Goal: Transaction & Acquisition: Purchase product/service

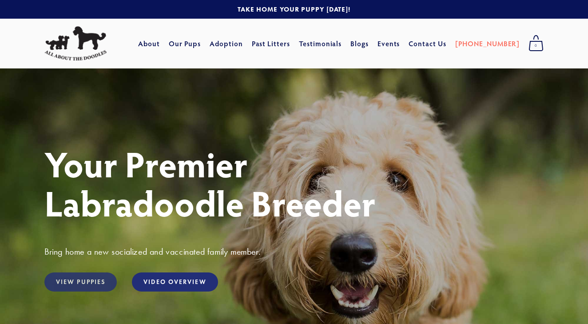
click at [94, 281] on link "View Puppies" at bounding box center [80, 281] width 72 height 19
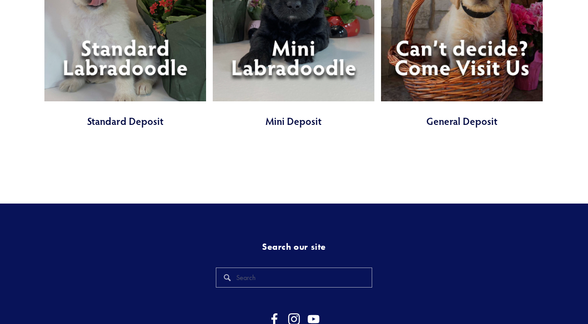
scroll to position [1039, 0]
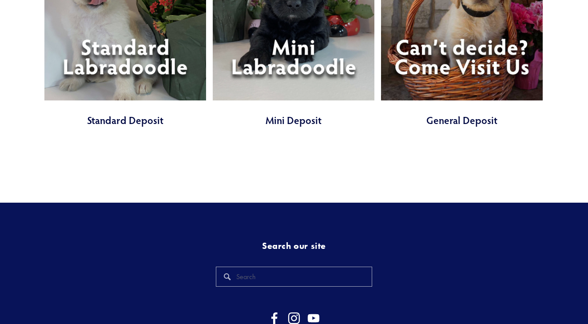
drag, startPoint x: 544, startPoint y: 171, endPoint x: 413, endPoint y: 125, distance: 138.5
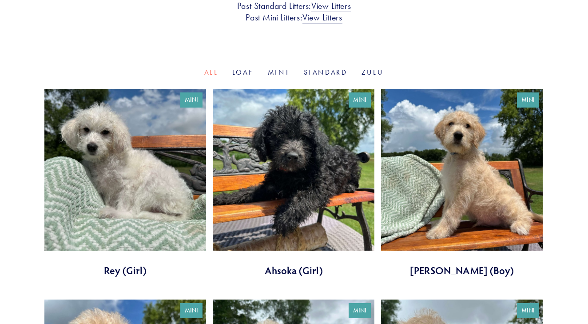
scroll to position [258, 0]
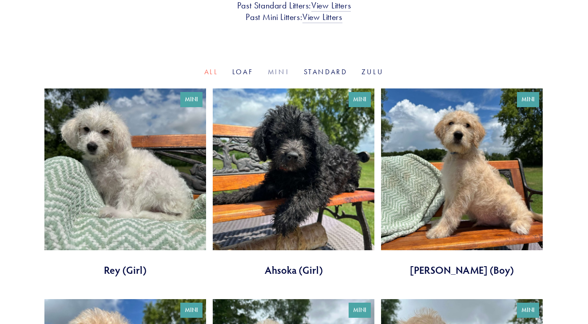
click at [278, 76] on link "Mini" at bounding box center [279, 72] width 22 height 8
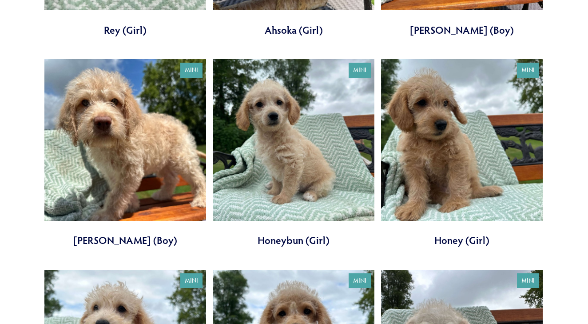
scroll to position [497, 0]
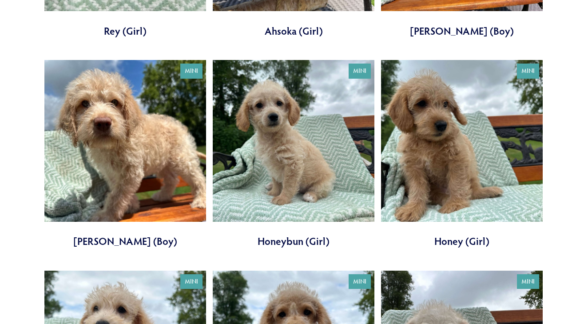
click at [339, 158] on link at bounding box center [294, 154] width 162 height 188
